Goal: Transaction & Acquisition: Book appointment/travel/reservation

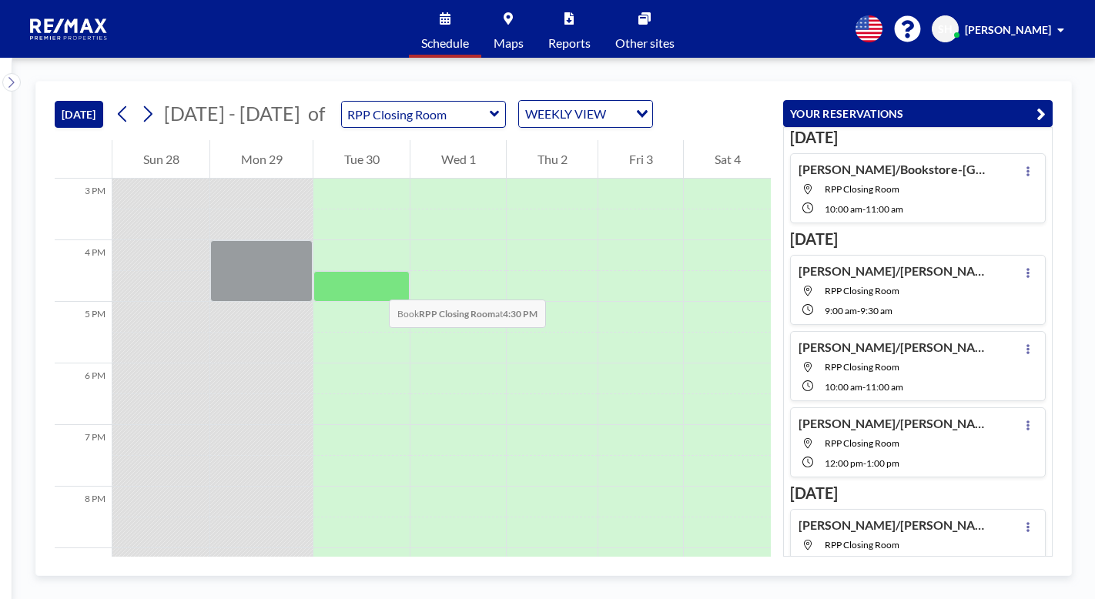
scroll to position [847, 0]
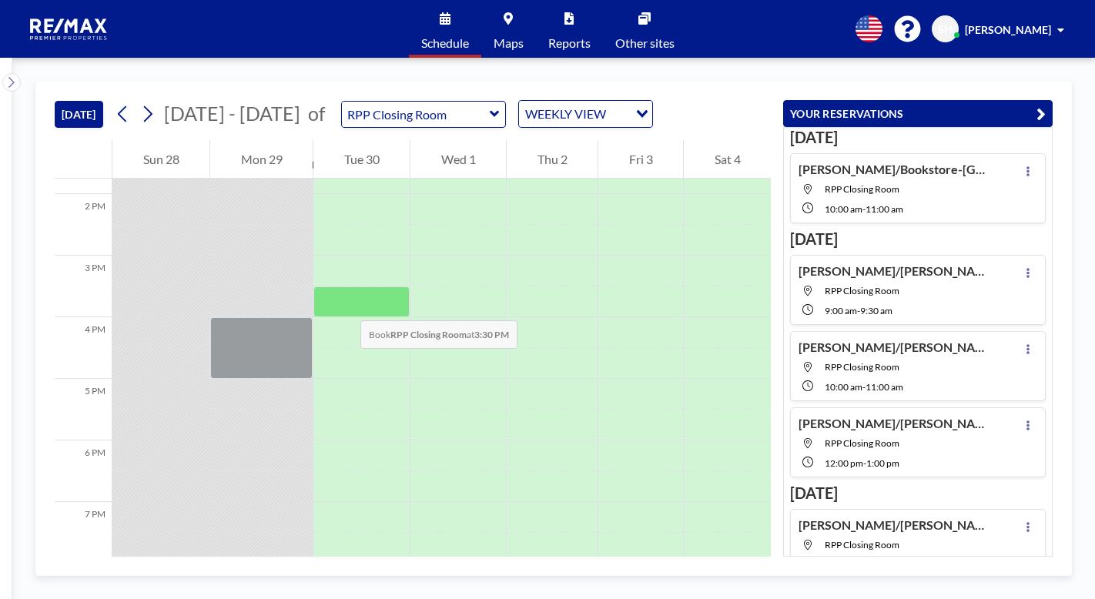
click at [345, 305] on div at bounding box center [361, 301] width 96 height 31
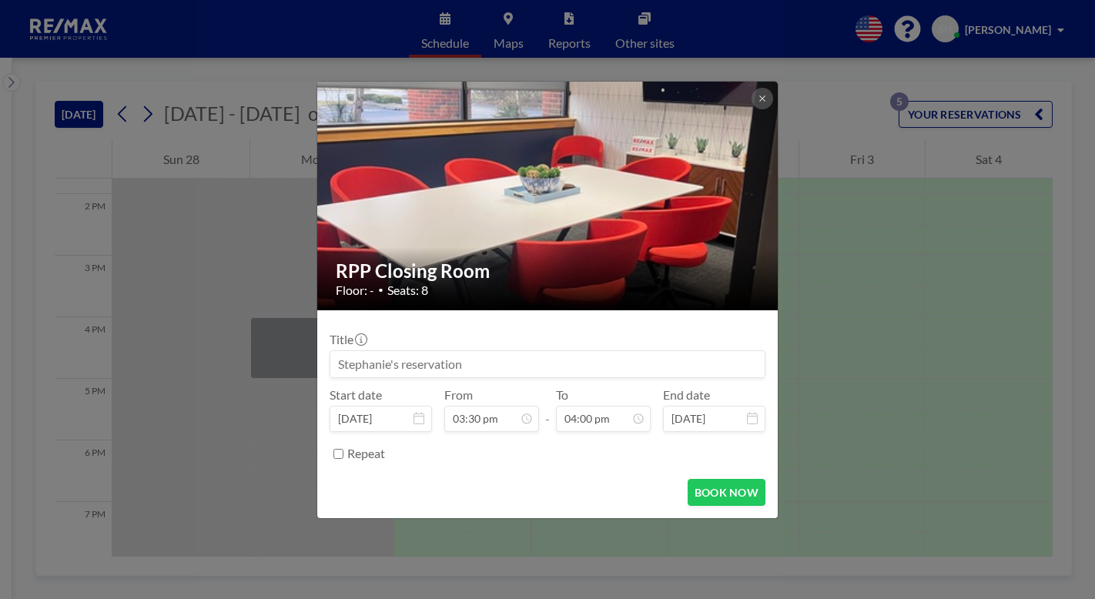
click at [366, 360] on input at bounding box center [547, 364] width 434 height 26
click at [403, 370] on input "[PERSON_NAME]/" at bounding box center [547, 364] width 434 height 26
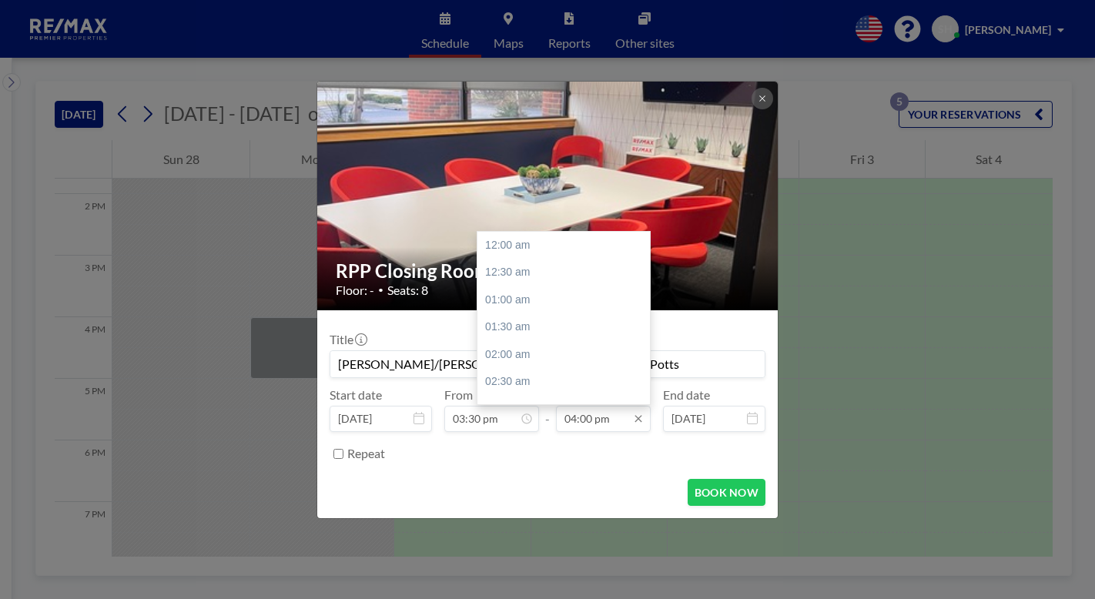
scroll to position [877, 0]
click at [601, 423] on input "04:00 pm" at bounding box center [603, 419] width 95 height 26
click at [521, 278] on div "04:30 pm" at bounding box center [567, 273] width 180 height 28
type input "[PERSON_NAME]/[PERSON_NAME]-[STREET_ADDRESS] Potts"
type input "04:30 pm"
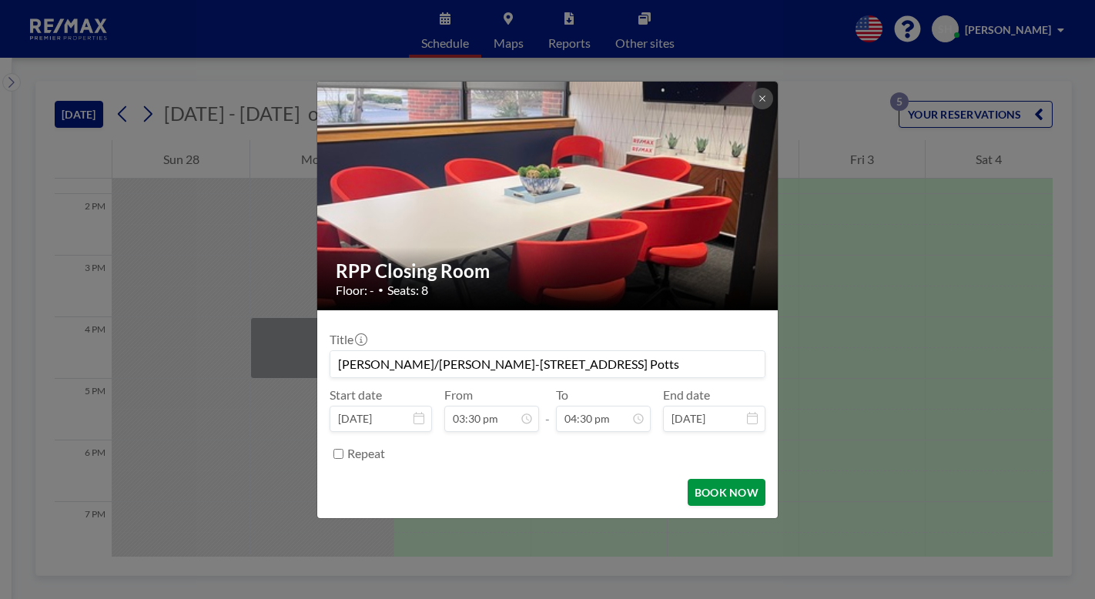
click at [702, 497] on button "BOOK NOW" at bounding box center [727, 492] width 78 height 27
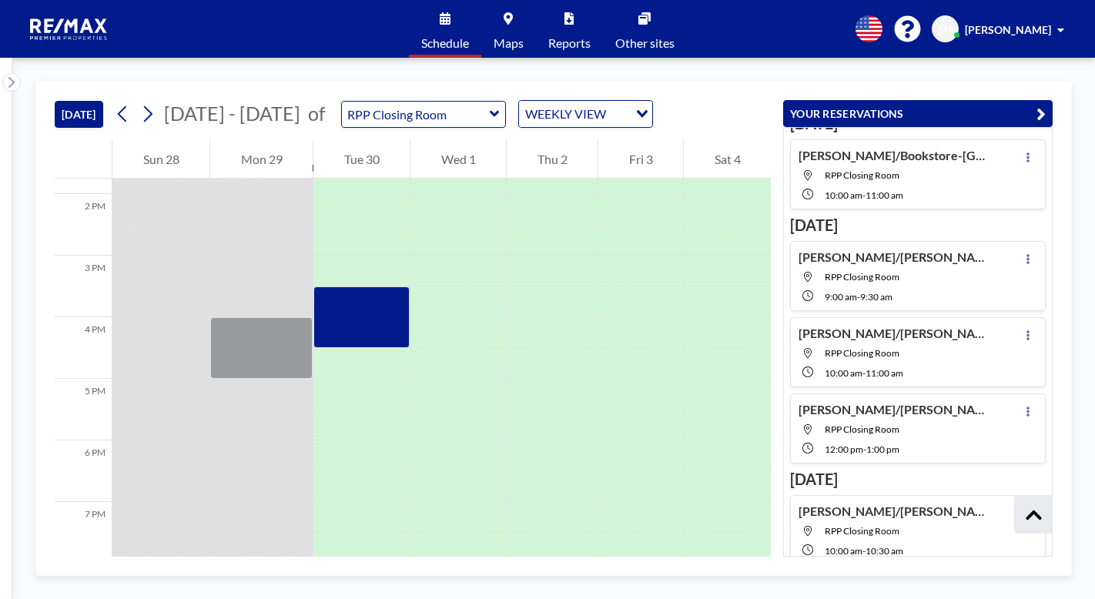
scroll to position [131, 0]
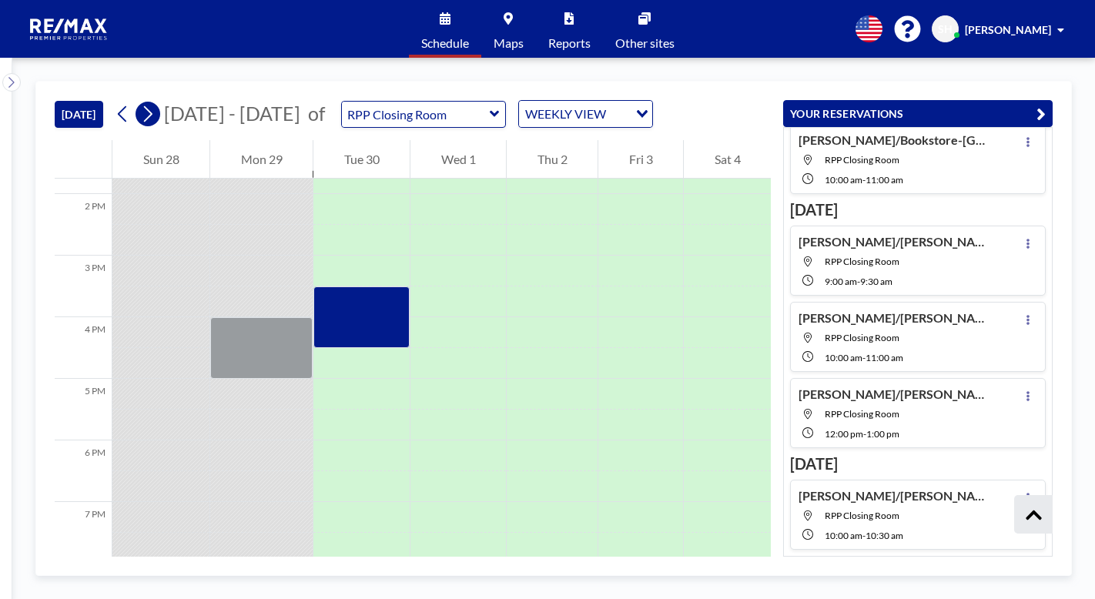
click at [155, 117] on icon at bounding box center [147, 113] width 15 height 23
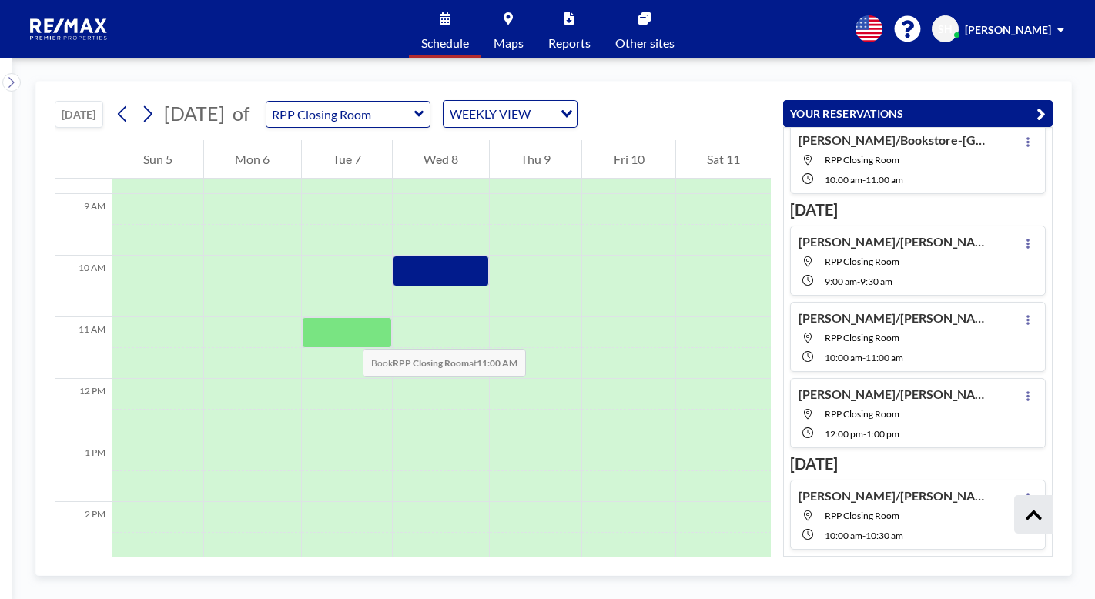
scroll to position [462, 0]
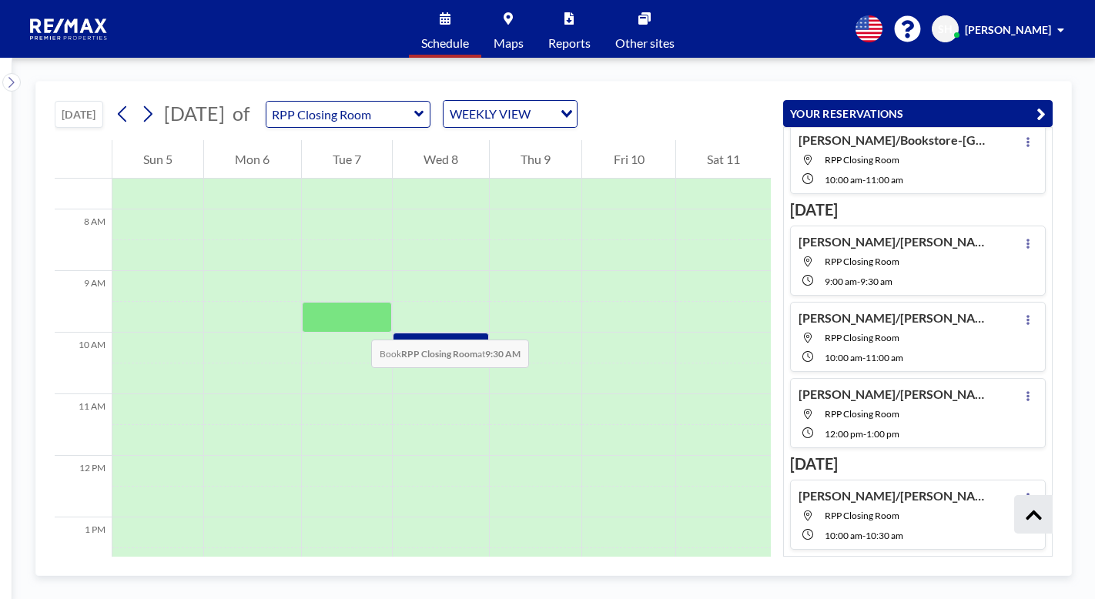
click at [356, 324] on div at bounding box center [347, 317] width 90 height 31
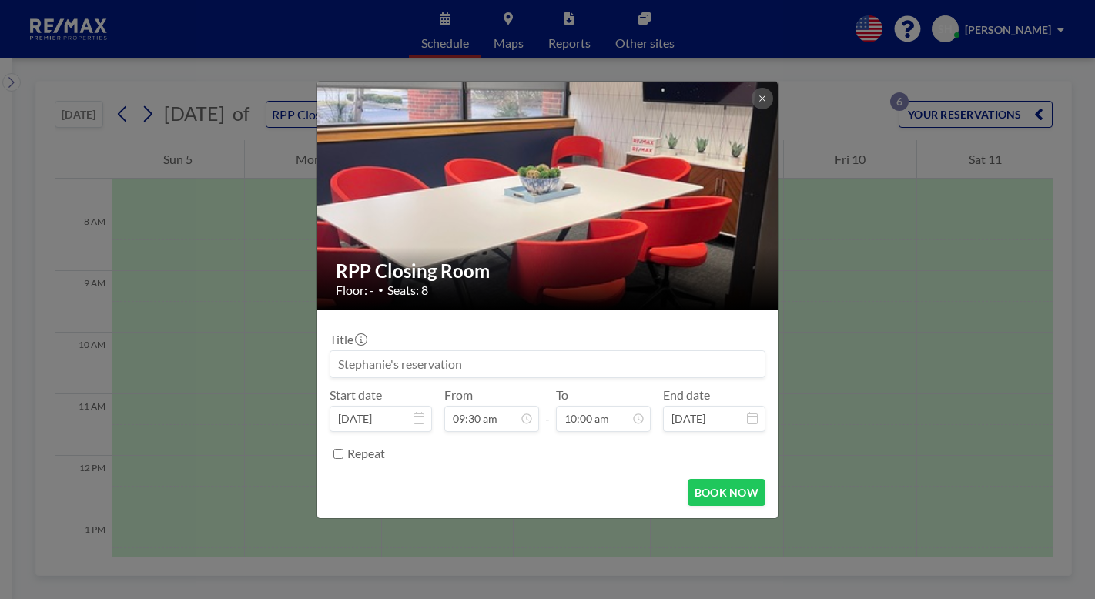
click at [375, 362] on input at bounding box center [547, 364] width 434 height 26
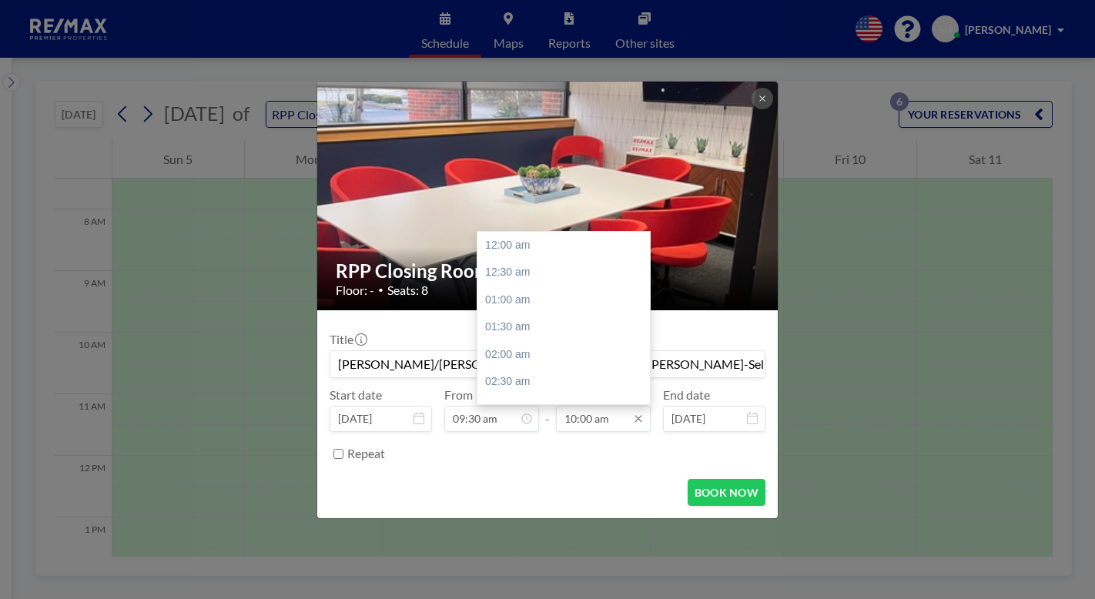
scroll to position [548, 0]
click at [608, 416] on input "10:00 am" at bounding box center [603, 419] width 95 height 26
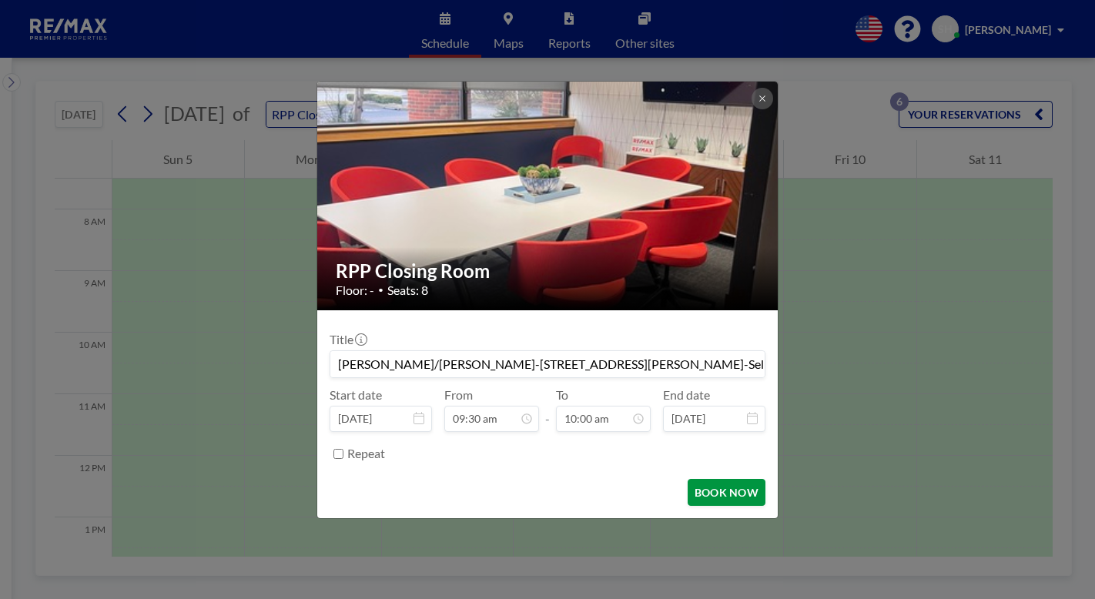
click at [718, 492] on button "BOOK NOW" at bounding box center [727, 492] width 78 height 27
type input "[PERSON_NAME]/[PERSON_NAME]-[STREET_ADDRESS][PERSON_NAME]-Seller Only-[PERSON_N…"
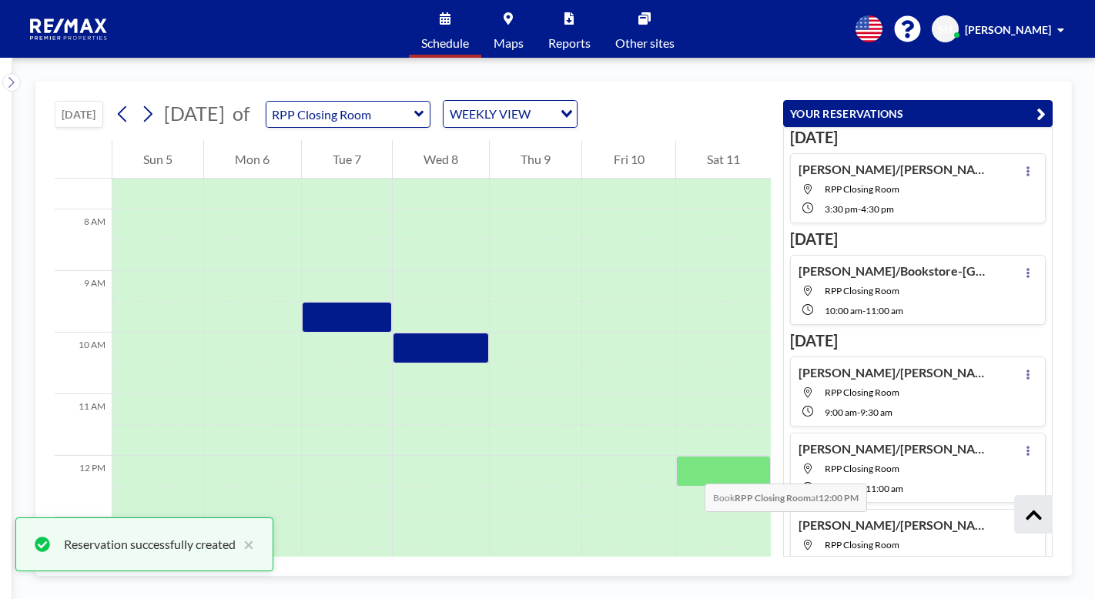
scroll to position [233, 0]
